Goal: Information Seeking & Learning: Check status

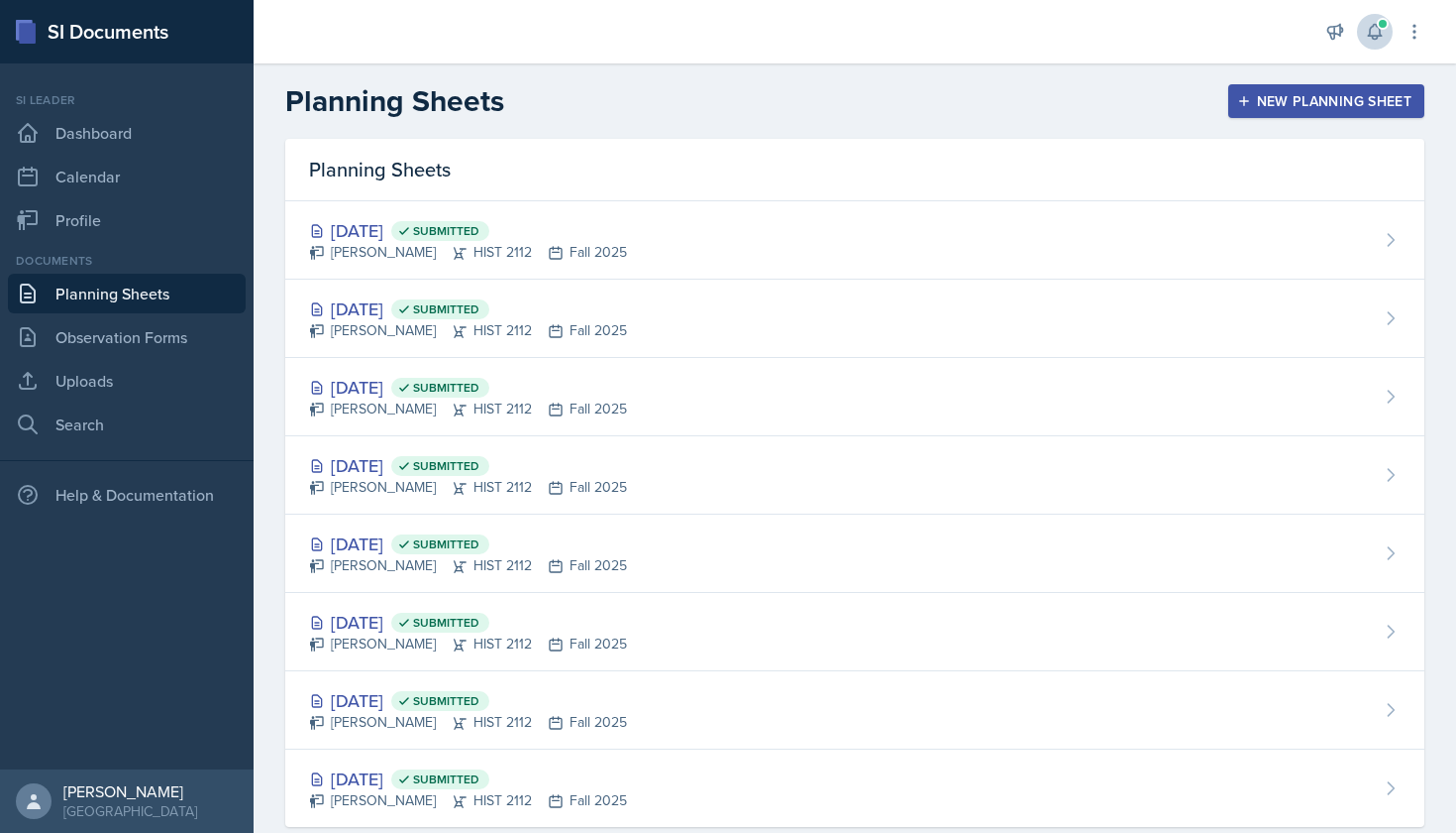
click at [1374, 30] on icon at bounding box center [1376, 32] width 20 height 20
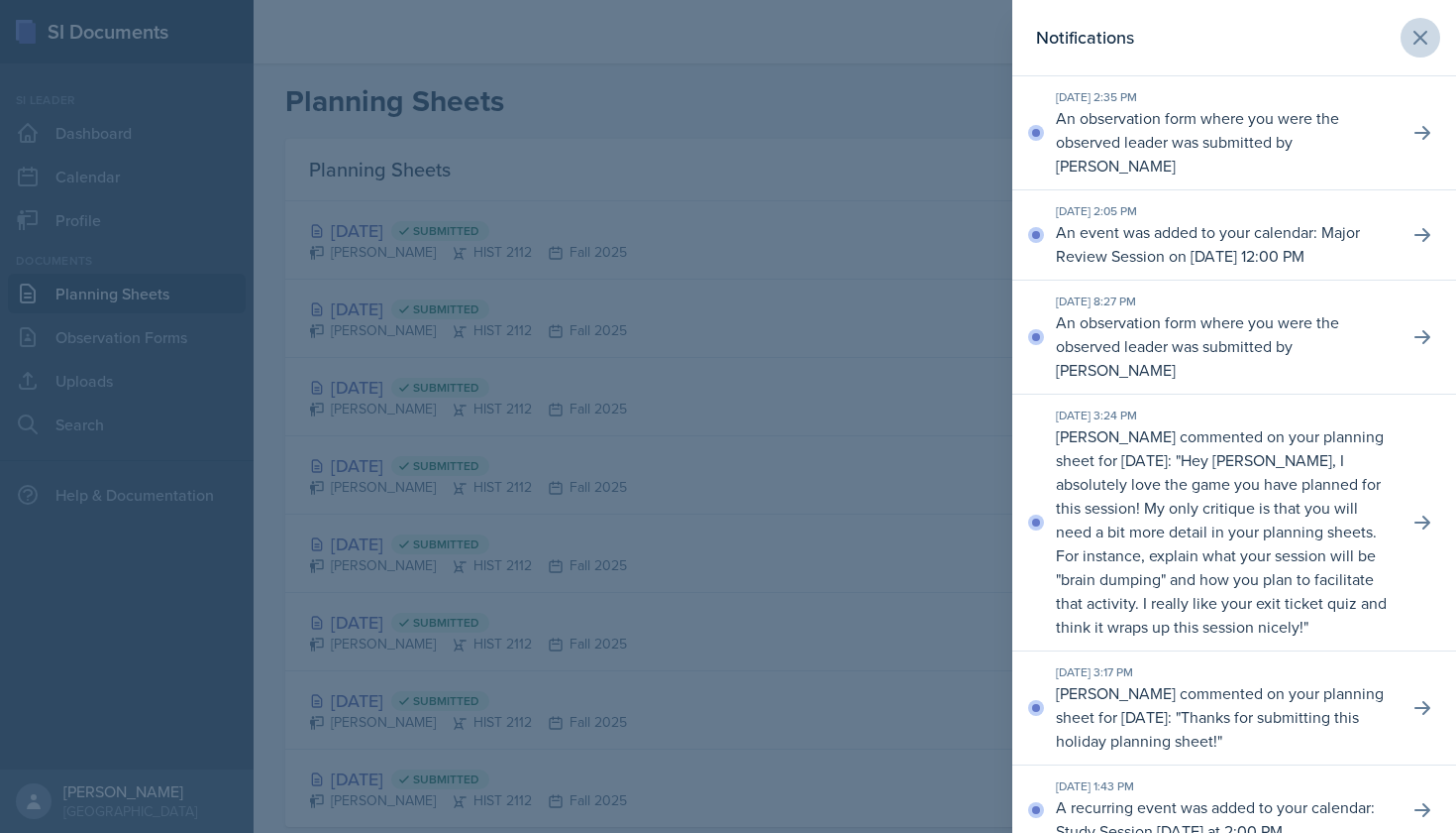
click at [1422, 37] on icon at bounding box center [1421, 38] width 12 height 12
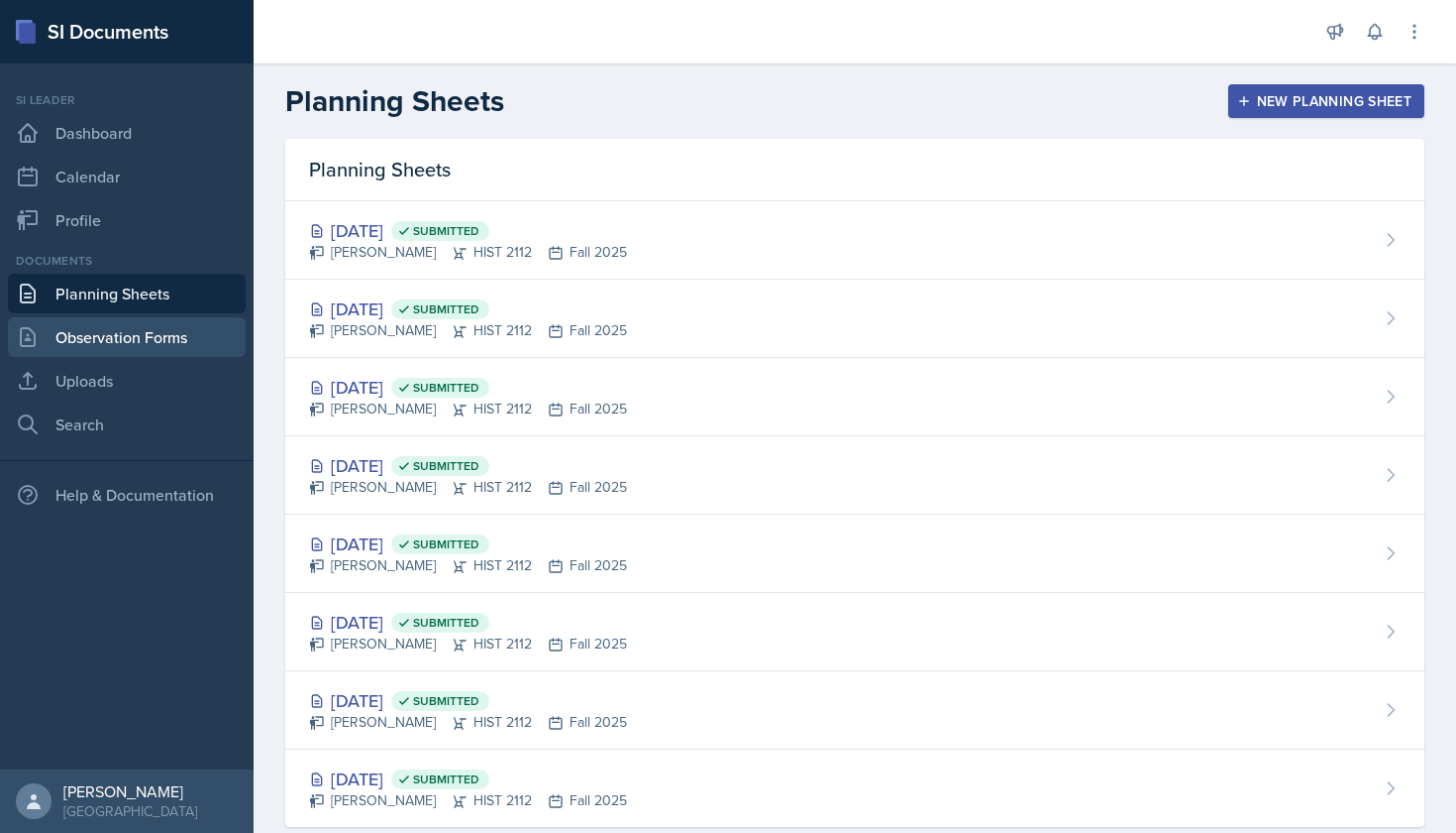
click at [189, 339] on link "Observation Forms" at bounding box center [127, 337] width 238 height 40
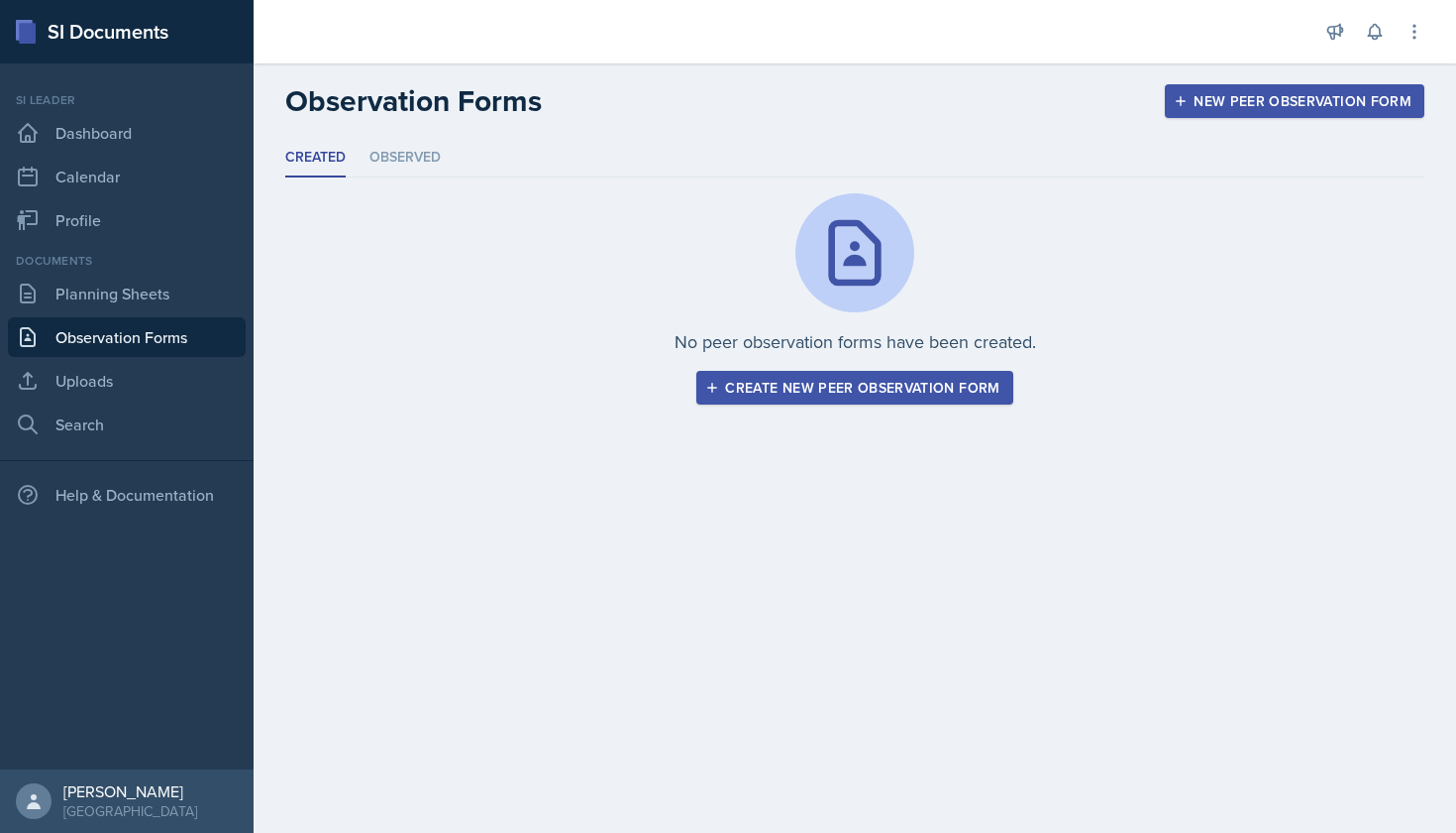
click at [389, 178] on div "Created Observed Created Observed No peer observation forms have been created. …" at bounding box center [856, 272] width 1139 height 266
click at [389, 167] on li "Observed" at bounding box center [405, 158] width 71 height 39
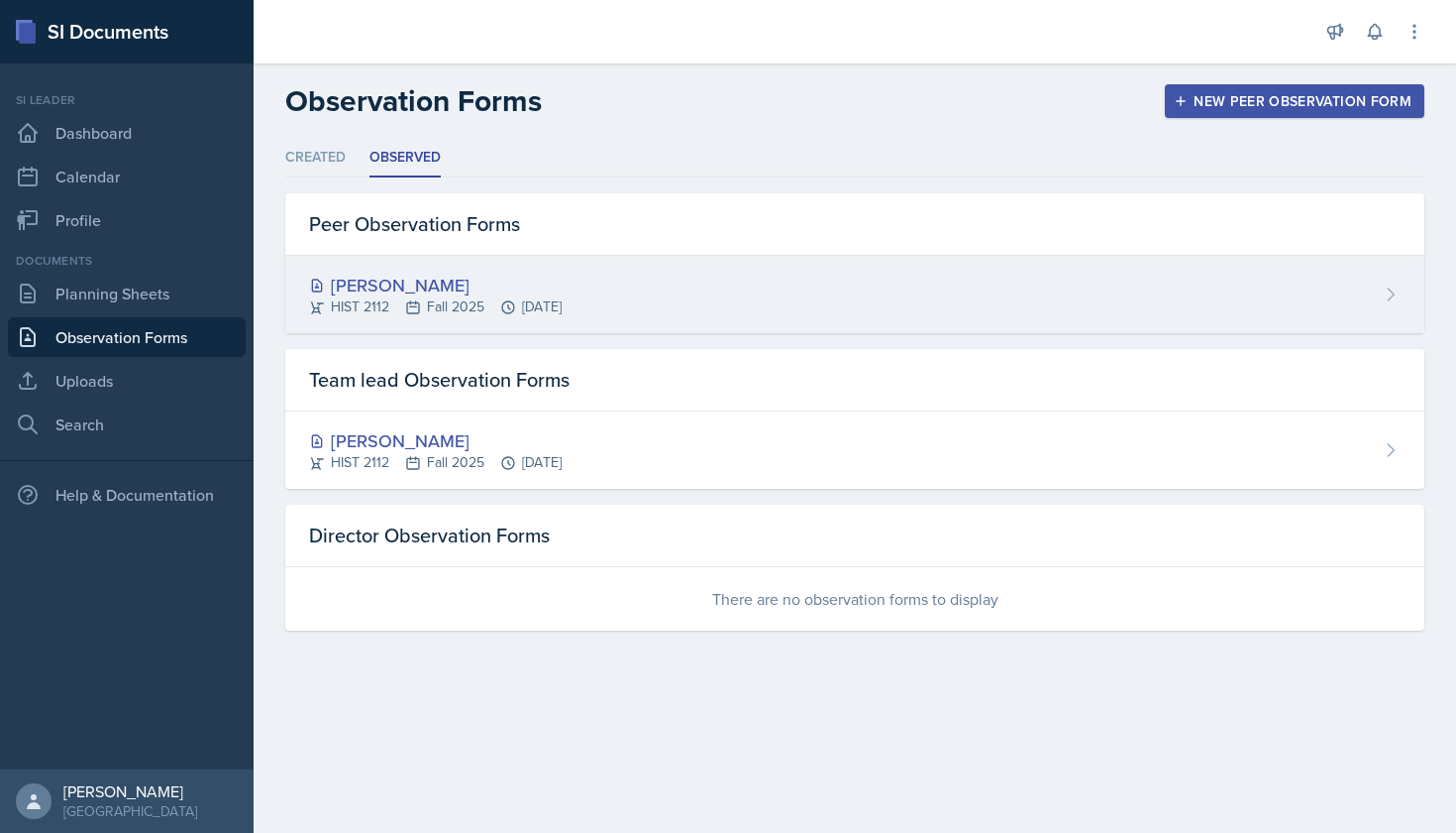
click at [421, 279] on div "[PERSON_NAME]" at bounding box center [435, 285] width 253 height 27
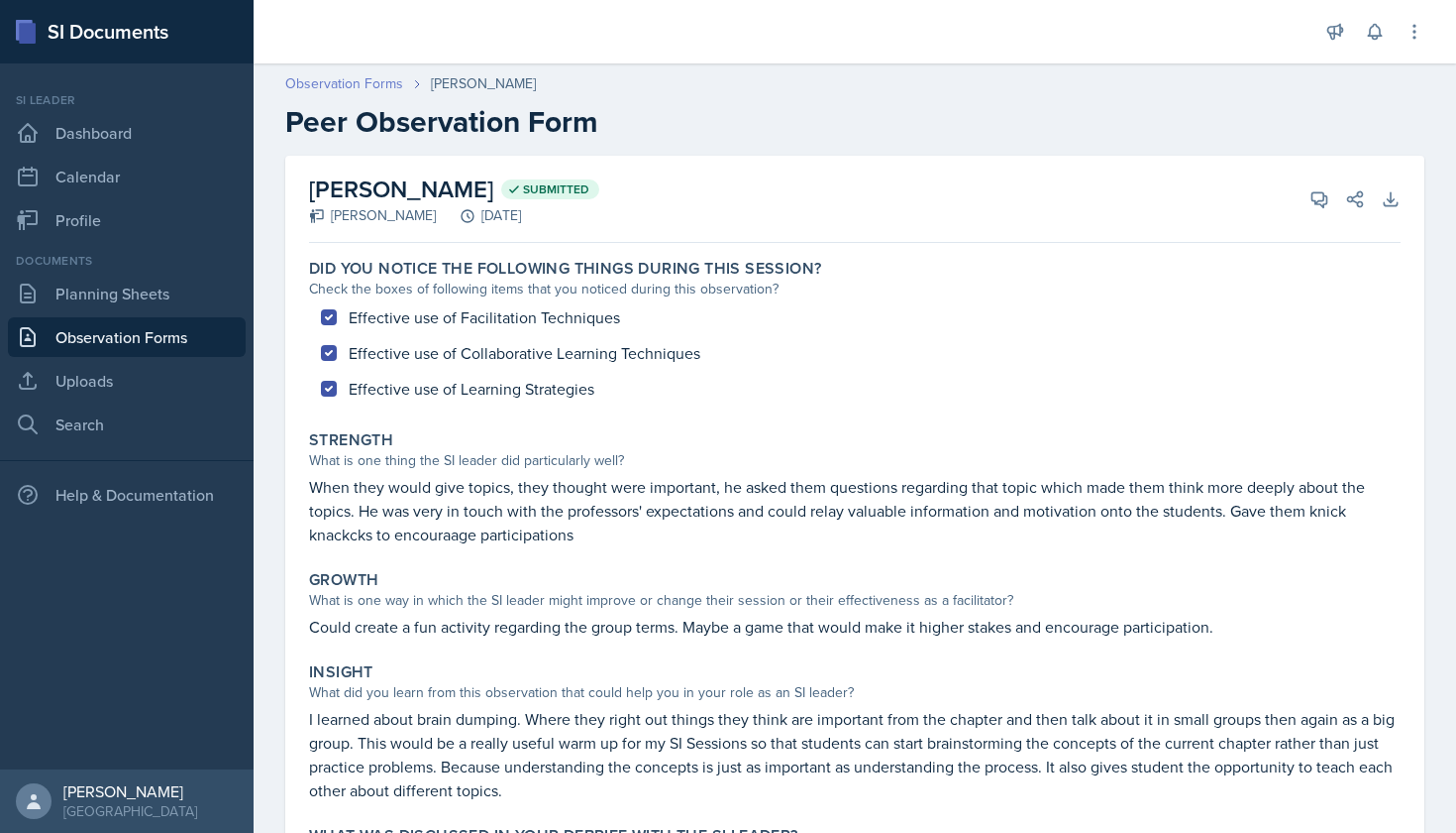
click at [372, 82] on link "Observation Forms" at bounding box center [344, 83] width 118 height 21
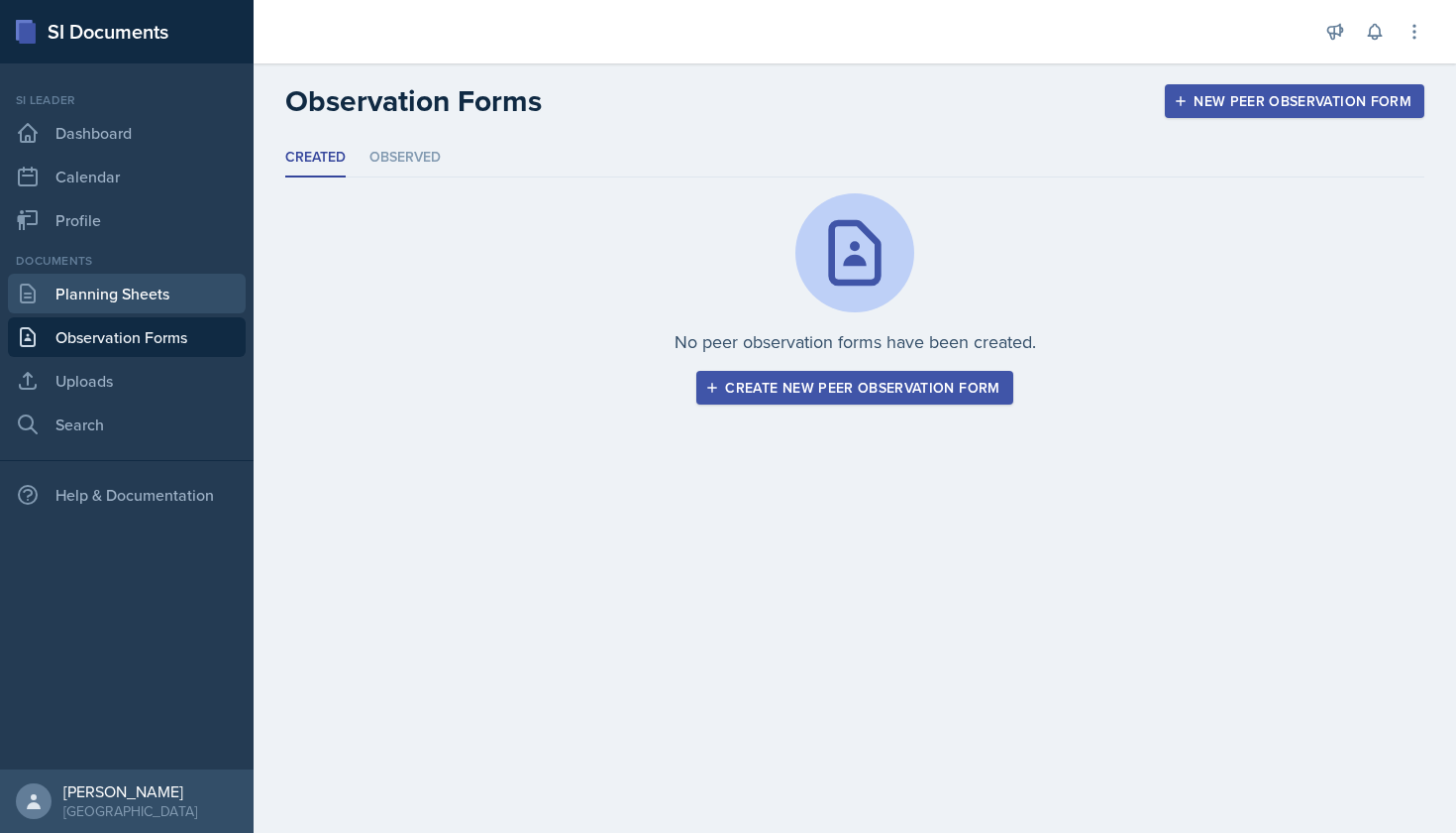
click at [127, 297] on link "Planning Sheets" at bounding box center [127, 294] width 238 height 40
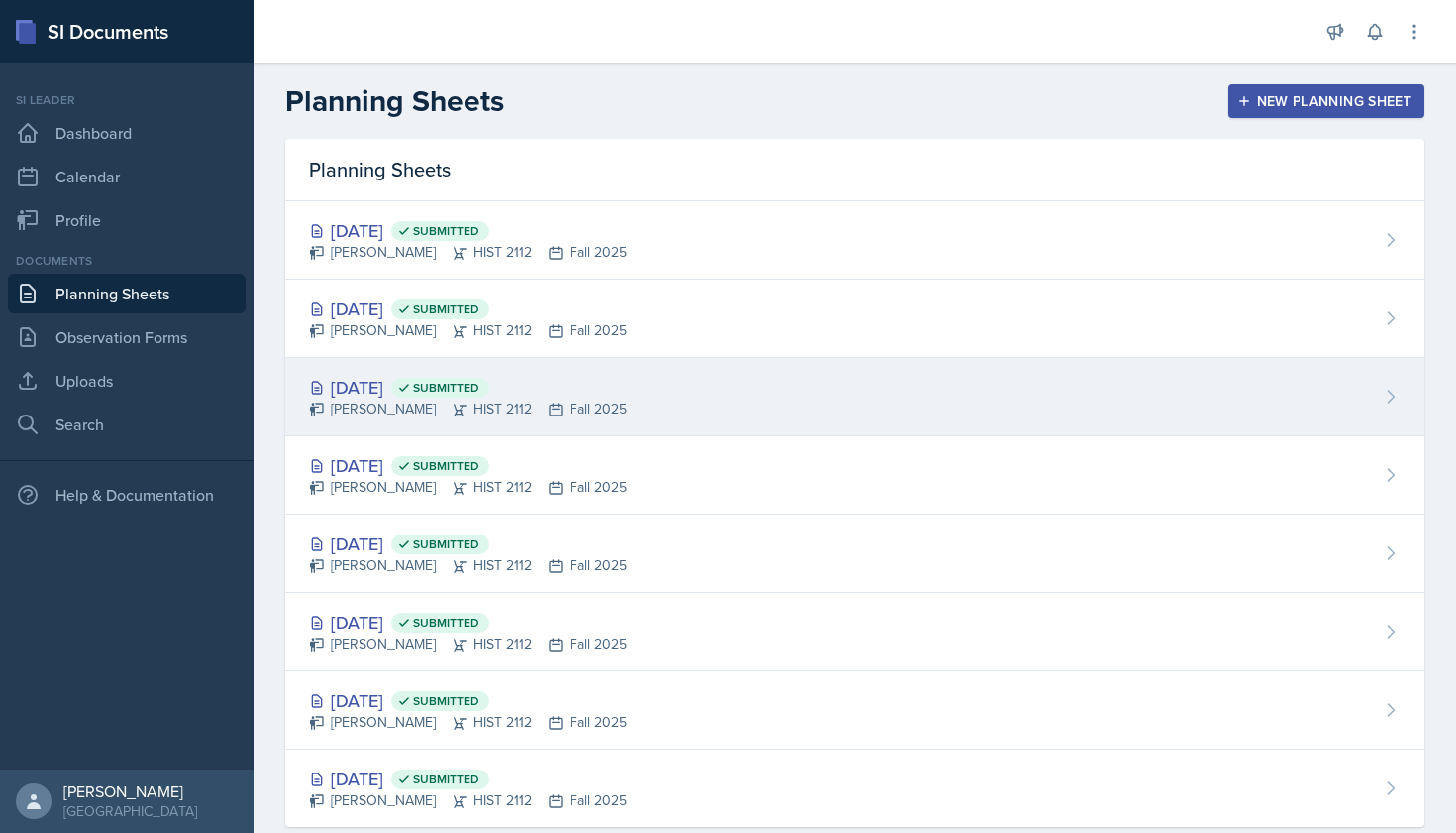
click at [374, 378] on div "[DATE] Submitted" at bounding box center [467, 386] width 318 height 27
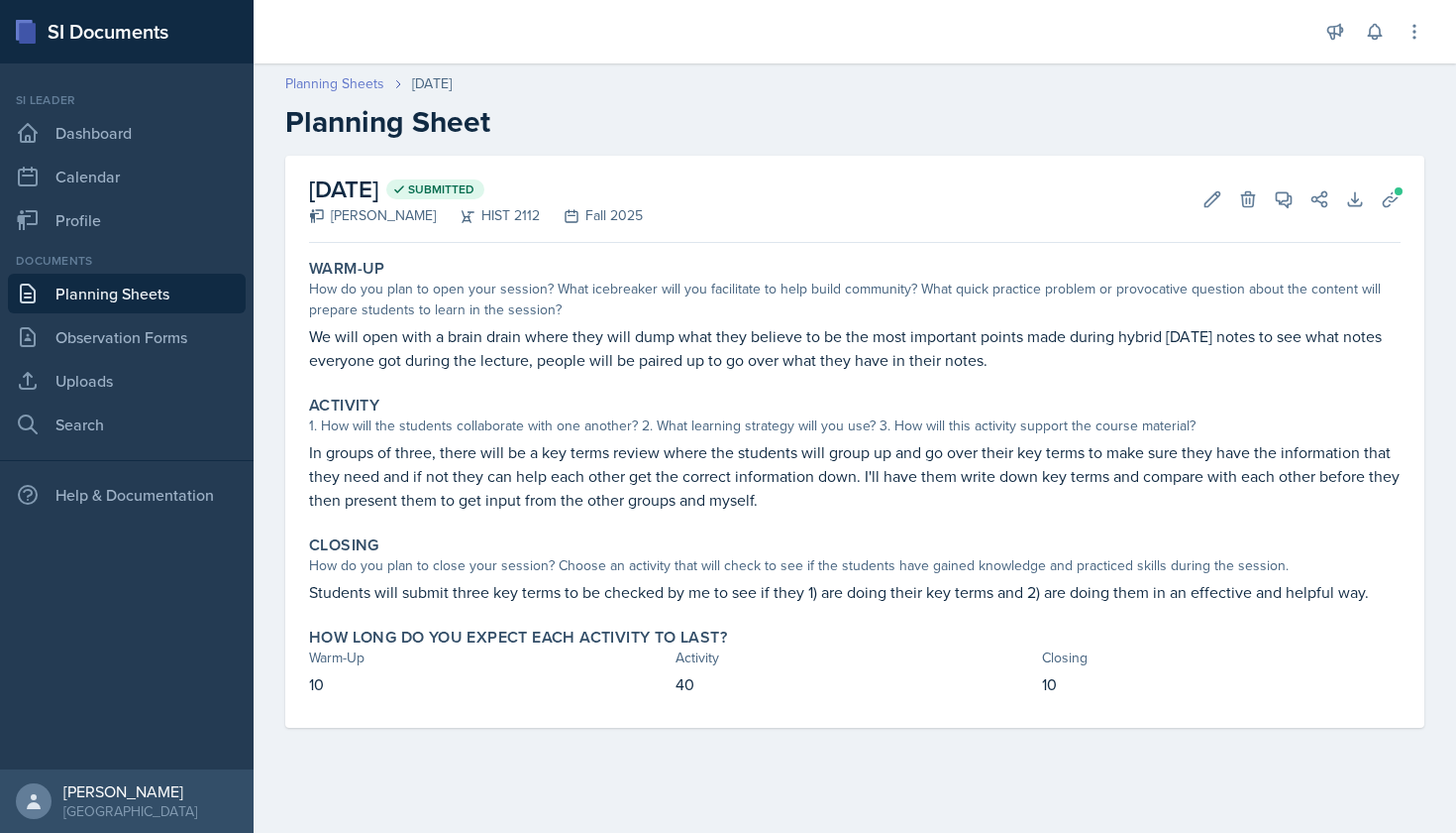
click at [366, 79] on link "Planning Sheets" at bounding box center [335, 83] width 99 height 21
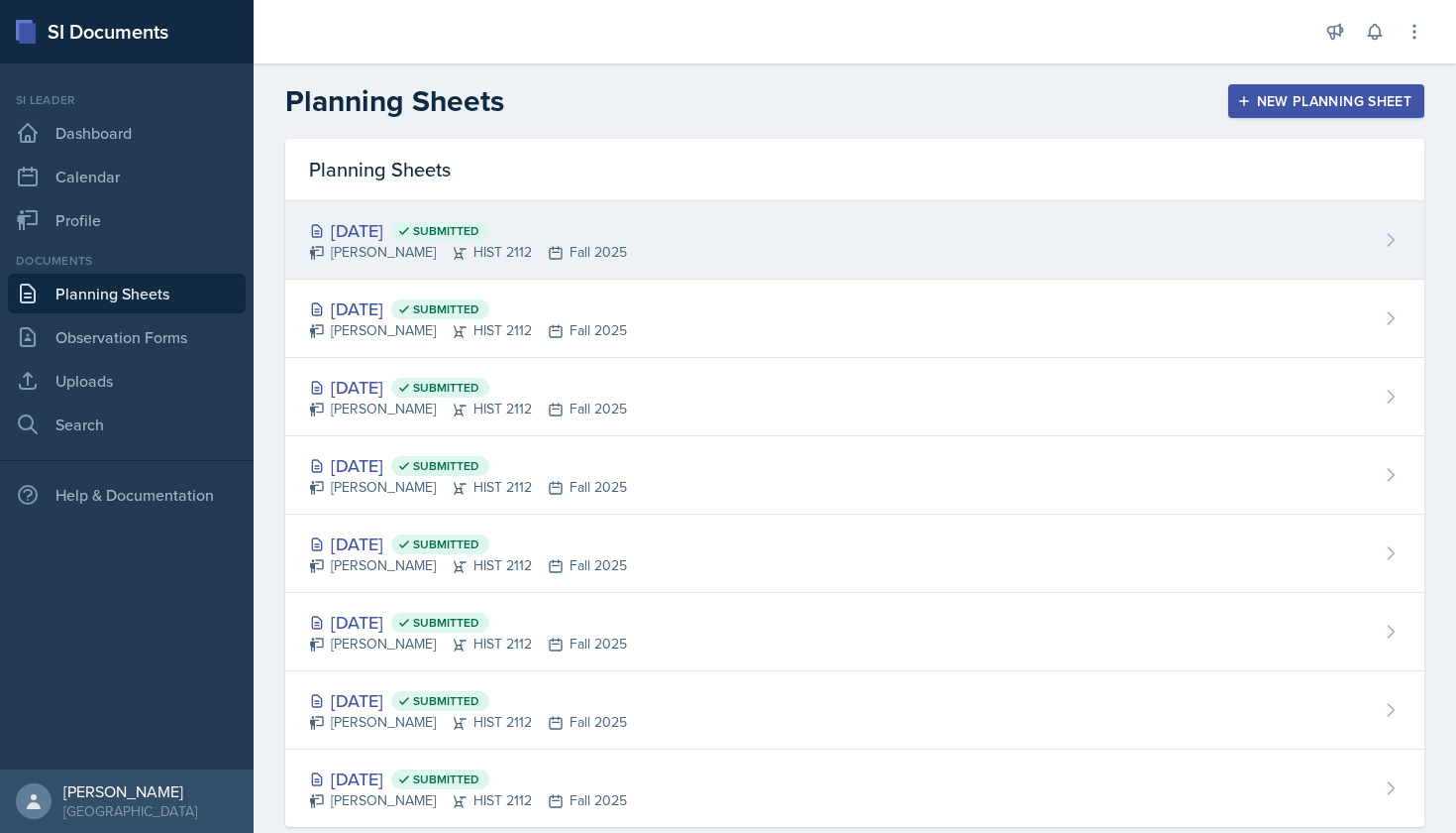
click at [394, 237] on div "[DATE] Submitted" at bounding box center [467, 230] width 318 height 27
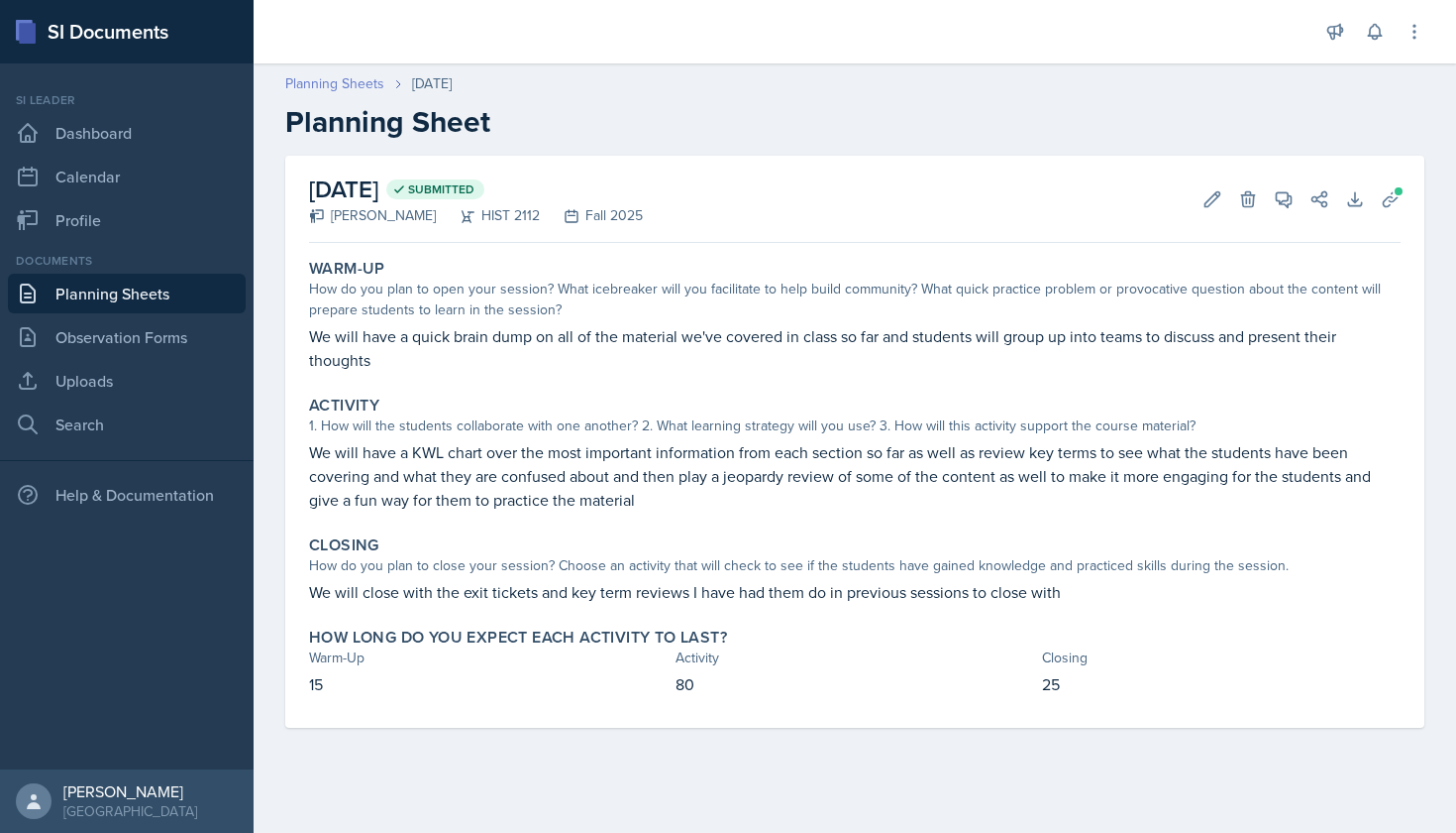
click at [350, 76] on link "Planning Sheets" at bounding box center [335, 83] width 99 height 21
